Goal: Transaction & Acquisition: Purchase product/service

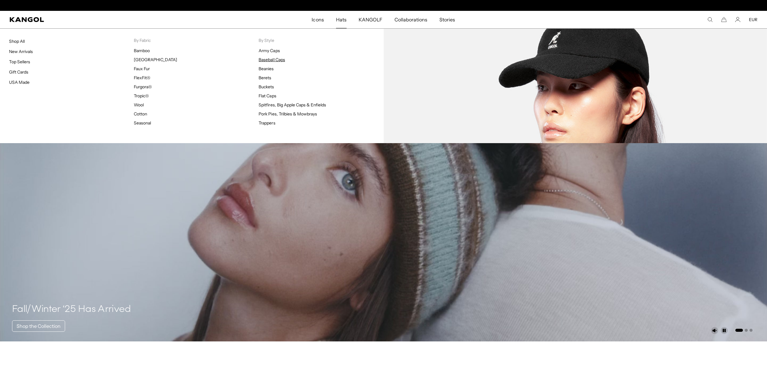
scroll to position [0, 124]
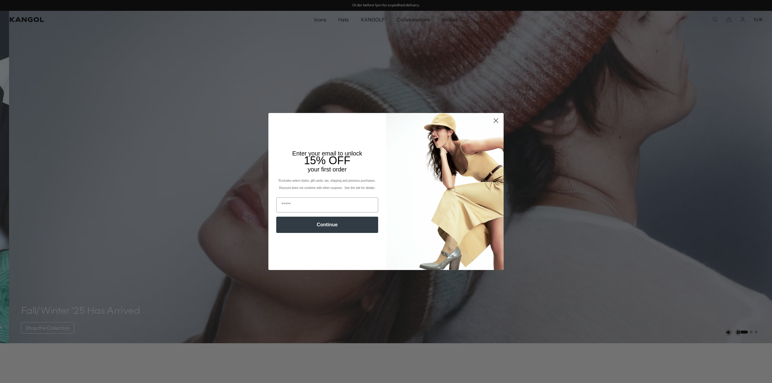
drag, startPoint x: 493, startPoint y: 122, endPoint x: 485, endPoint y: 117, distance: 9.1
click at [494, 122] on icon "Close dialog" at bounding box center [496, 121] width 4 height 4
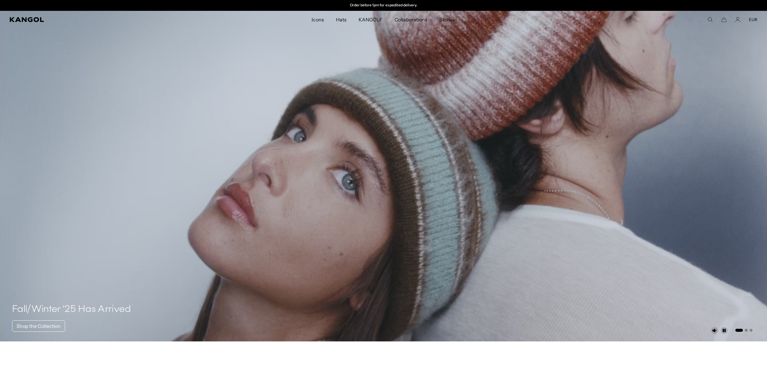
scroll to position [0, 0]
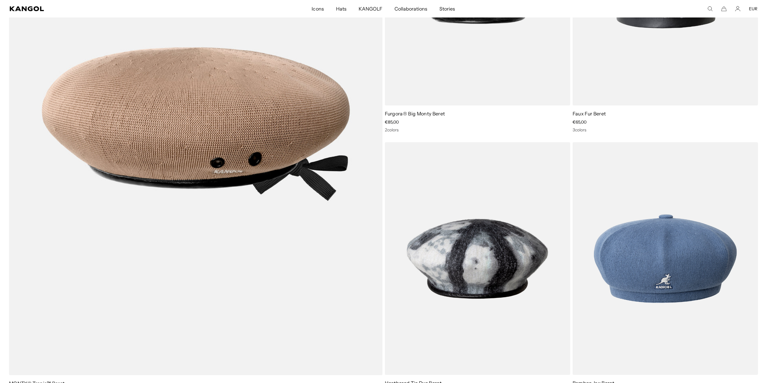
scroll to position [784, 0]
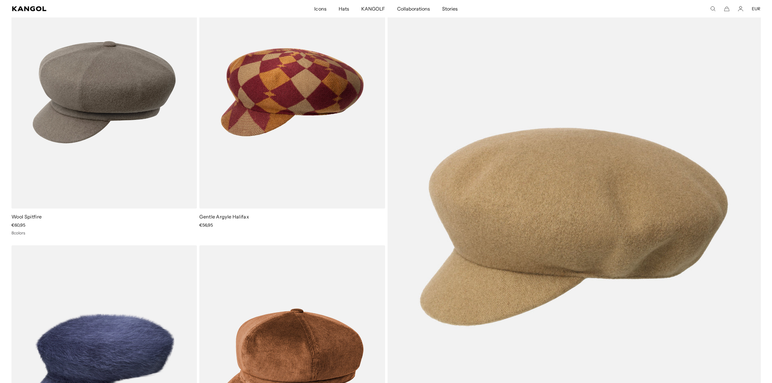
scroll to position [0, 124]
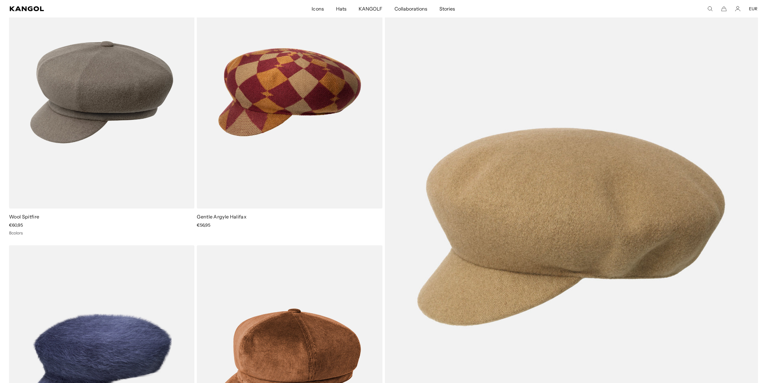
click at [711, 10] on icon "Search here" at bounding box center [710, 8] width 5 height 5
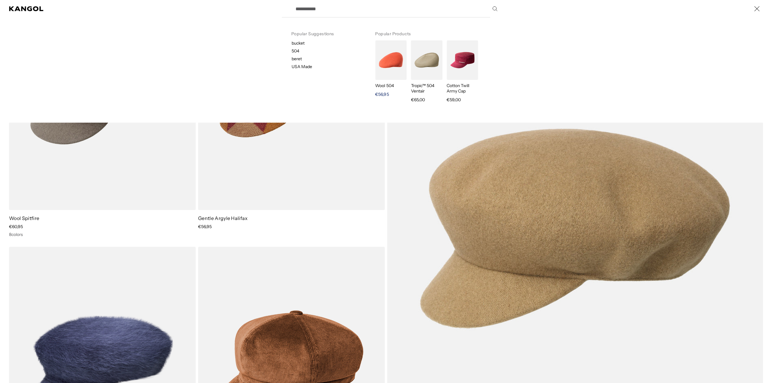
click at [391, 56] on img "Search here" at bounding box center [390, 59] width 31 height 39
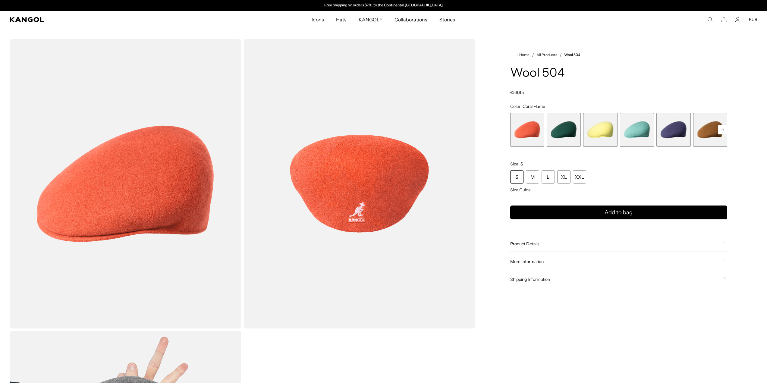
click at [722, 129] on rect at bounding box center [722, 129] width 9 height 9
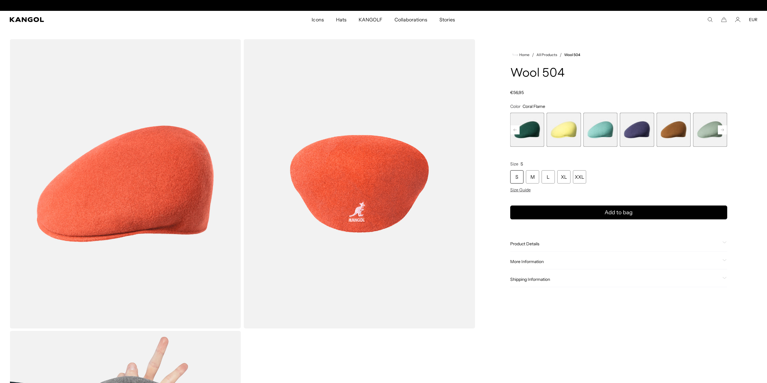
click at [722, 129] on rect at bounding box center [722, 129] width 9 height 9
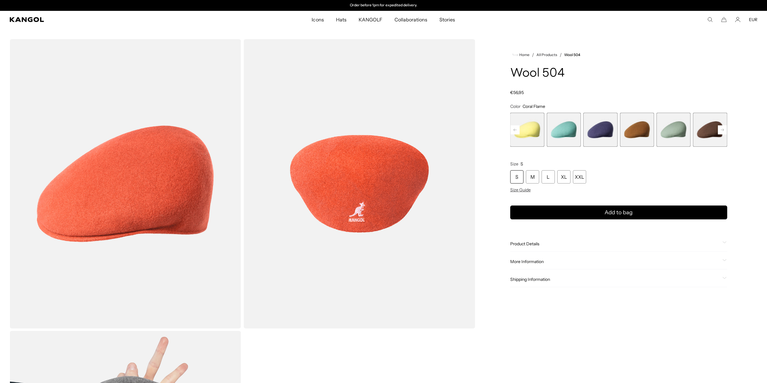
click at [723, 130] on rect at bounding box center [722, 129] width 9 height 9
click at [723, 130] on icon at bounding box center [722, 129] width 3 height 2
click at [723, 130] on icon at bounding box center [722, 130] width 9 height 10
click at [723, 130] on rect at bounding box center [722, 129] width 9 height 9
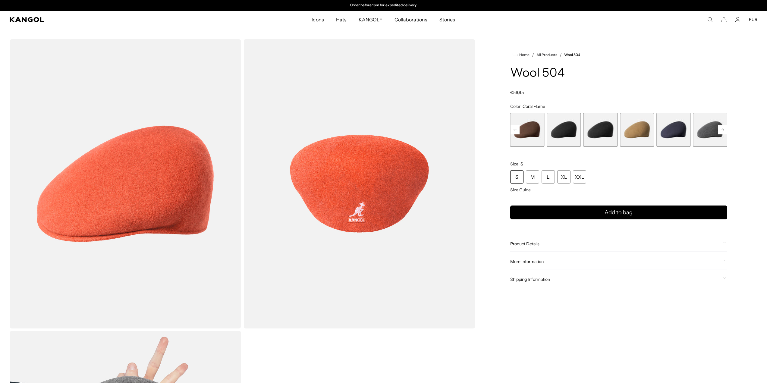
click at [723, 130] on rect at bounding box center [722, 129] width 9 height 9
click at [644, 122] on span "12 of 21" at bounding box center [637, 130] width 34 height 34
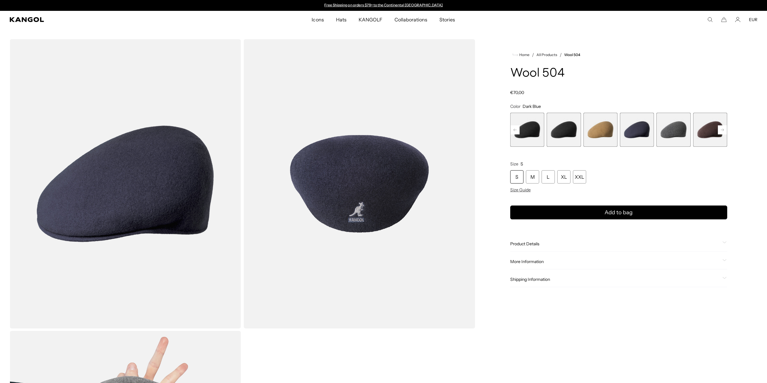
click at [720, 132] on rect at bounding box center [722, 129] width 9 height 9
click at [721, 131] on rect at bounding box center [722, 129] width 9 height 9
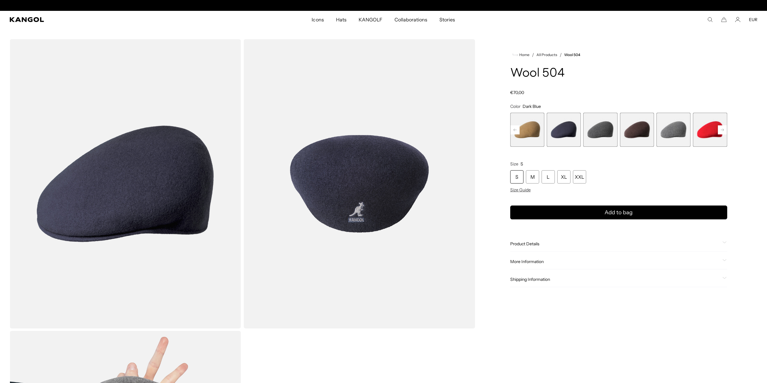
click at [721, 131] on rect at bounding box center [722, 129] width 9 height 9
click at [722, 131] on rect at bounding box center [722, 129] width 9 height 9
click at [637, 125] on span "16 of 21" at bounding box center [637, 130] width 34 height 34
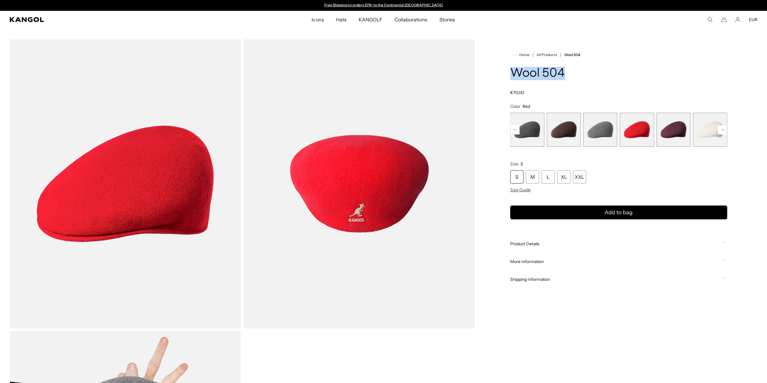
drag, startPoint x: 572, startPoint y: 68, endPoint x: 514, endPoint y: 76, distance: 59.3
click at [514, 76] on h1 "Wool 504" at bounding box center [618, 73] width 217 height 13
click at [566, 73] on h1 "Wool 504" at bounding box center [618, 73] width 217 height 13
click at [548, 55] on link "All Products" at bounding box center [547, 55] width 21 height 4
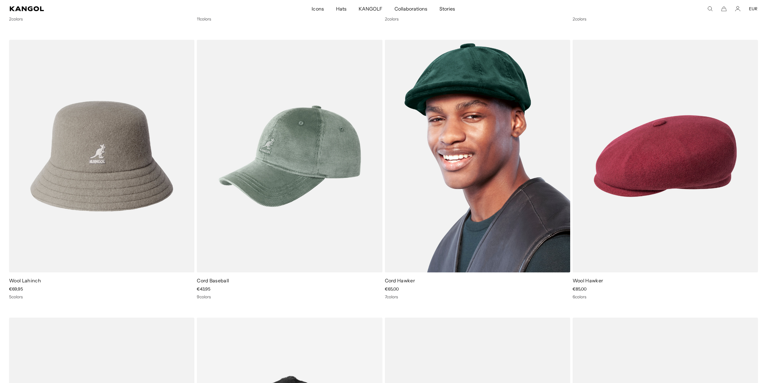
click at [481, 145] on img at bounding box center [477, 156] width 185 height 233
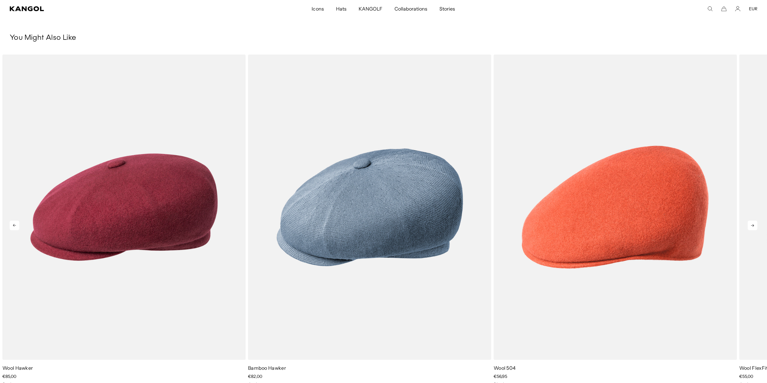
click at [749, 224] on icon at bounding box center [753, 226] width 10 height 10
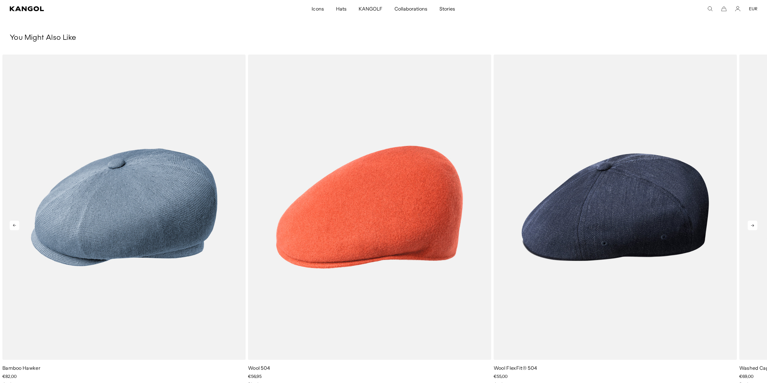
scroll to position [0, 124]
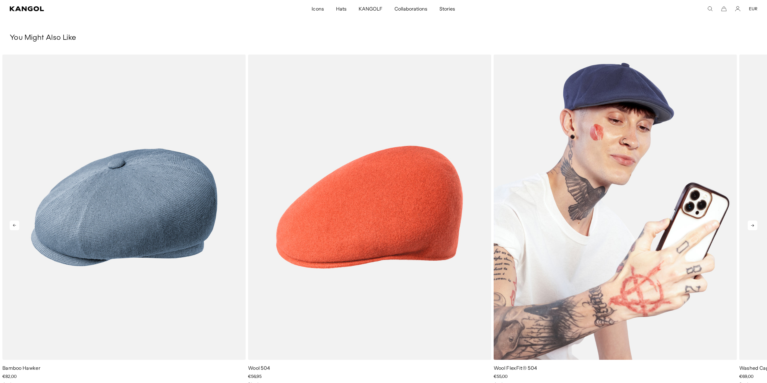
click at [638, 186] on img "4 of 5" at bounding box center [615, 207] width 243 height 305
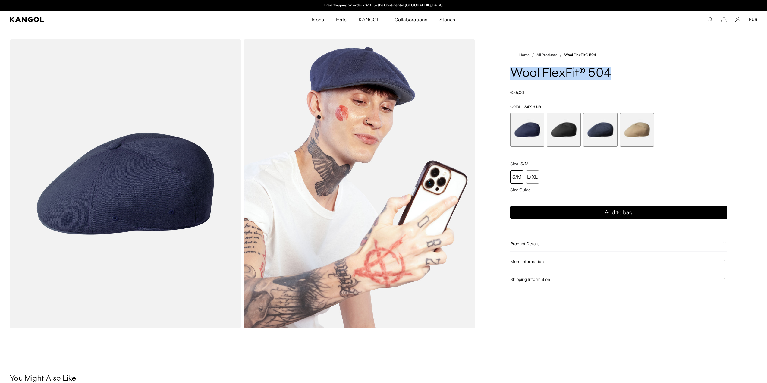
drag, startPoint x: 616, startPoint y: 74, endPoint x: 512, endPoint y: 72, distance: 103.7
click at [512, 72] on h1 "Wool FlexFit® 504" at bounding box center [618, 73] width 217 height 13
copy h1 "Wool FlexFit® 504"
